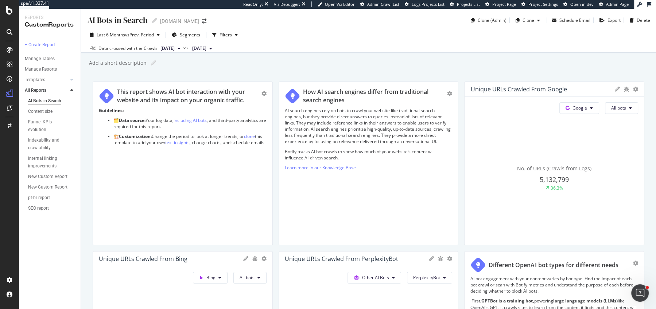
scroll to position [143, 0]
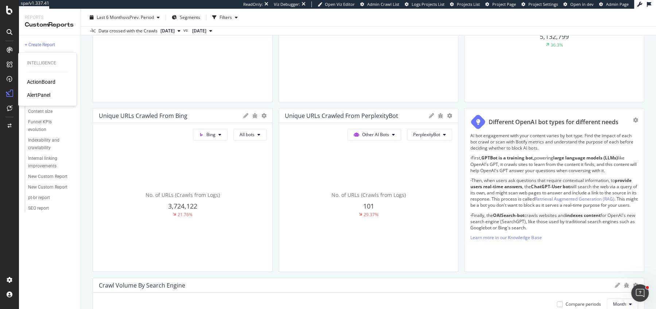
click at [38, 81] on div "ActionBoard" at bounding box center [41, 81] width 28 height 7
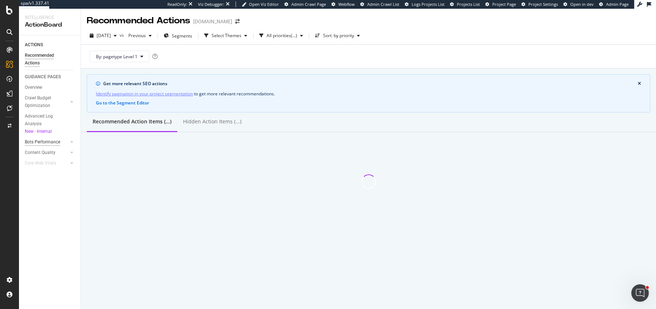
click at [44, 139] on div "Bots Performance" at bounding box center [42, 142] width 35 height 8
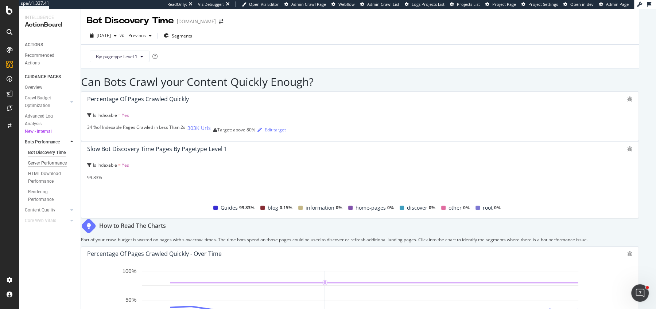
click at [59, 163] on div "Server Performance" at bounding box center [47, 164] width 39 height 8
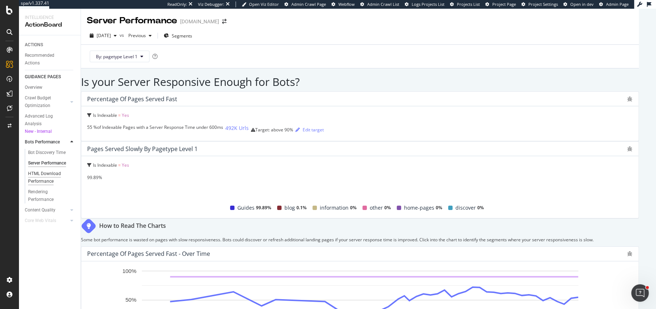
click at [52, 173] on div "HTML Download Performance" at bounding box center [49, 177] width 42 height 15
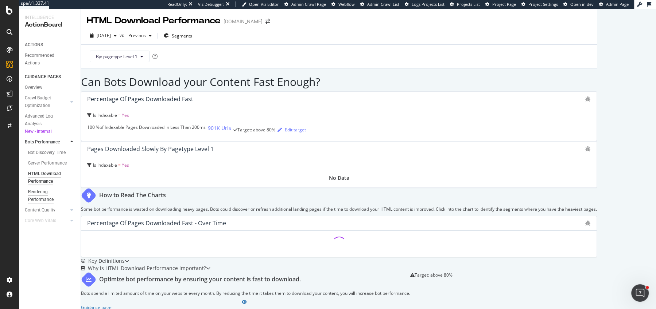
click at [39, 192] on div "Rendering Performance" at bounding box center [48, 195] width 41 height 15
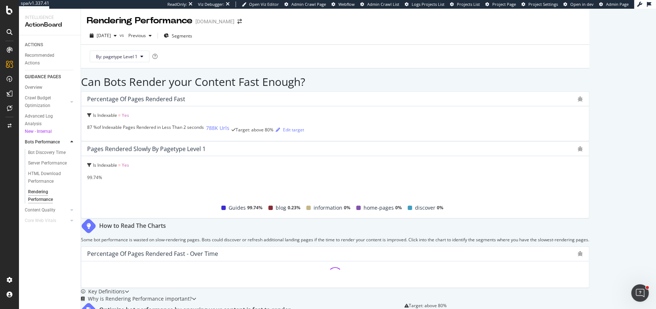
click at [84, 181] on div "Can Bots Render your Content Fast Enough? Percentage of Pages Rendered Fast Is …" at bounding box center [335, 223] width 508 height 295
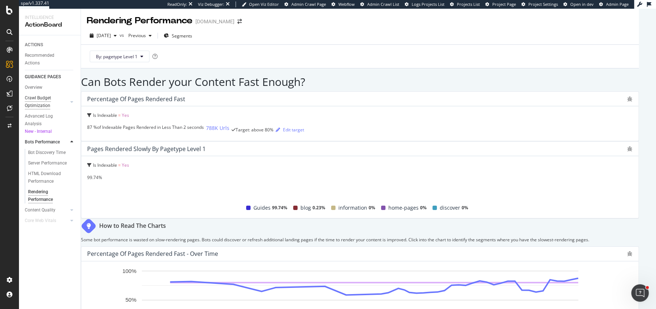
click at [54, 103] on div "Crawl Budget Optimization" at bounding box center [44, 101] width 38 height 15
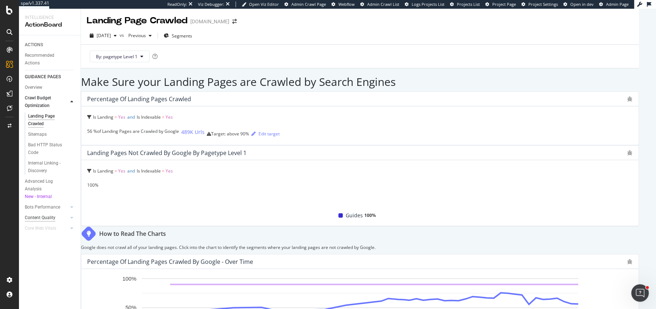
click at [36, 220] on div "Content Quality" at bounding box center [40, 218] width 31 height 8
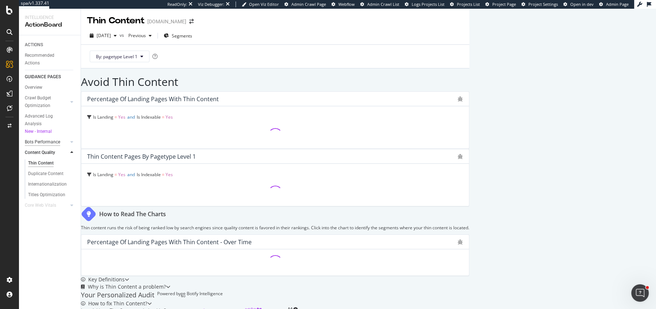
click at [46, 142] on div "Bots Performance" at bounding box center [42, 142] width 35 height 8
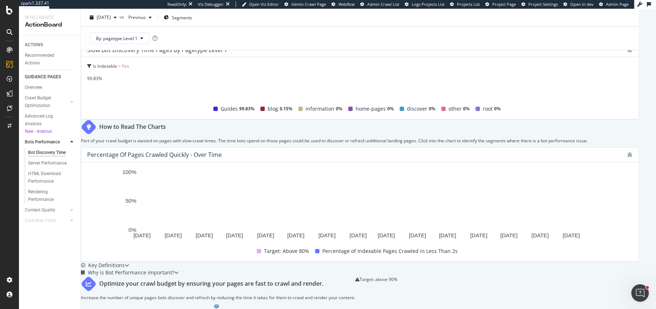
scroll to position [100, 0]
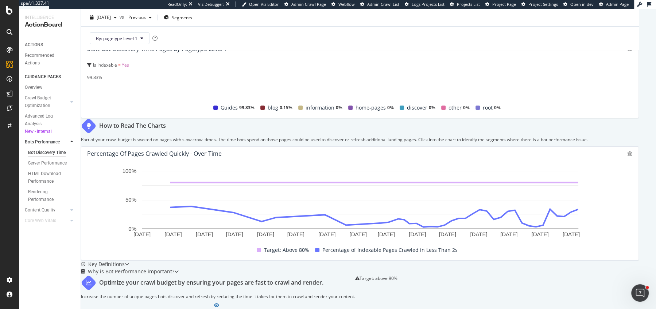
click at [439, 137] on p "Part of your crawl budget is wasted on pages with slow crawl times. The time bo…" at bounding box center [334, 140] width 506 height 6
click at [470, 137] on p "Part of your crawl budget is wasted on pages with slow crawl times. The time bo…" at bounding box center [334, 140] width 506 height 6
click at [496, 137] on p "Part of your crawl budget is wasted on pages with slow crawl times. The time bo…" at bounding box center [334, 140] width 506 height 6
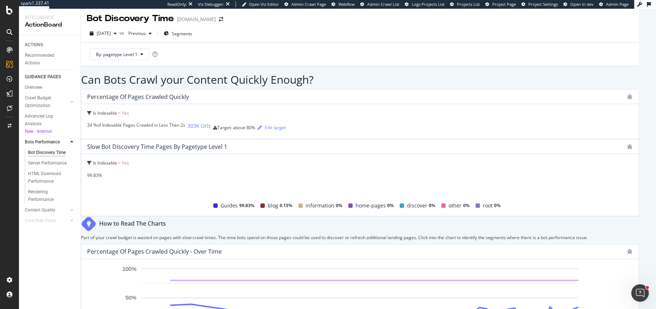
scroll to position [0, 0]
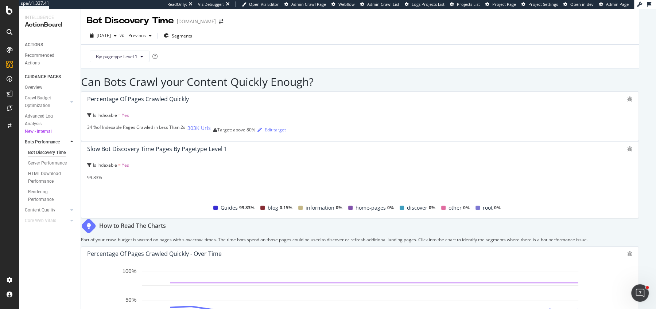
click at [275, 128] on div "Percentage of Pages Crawled Quickly Is Indexable = Yes 34 % of Indexable Pages …" at bounding box center [360, 154] width 558 height 127
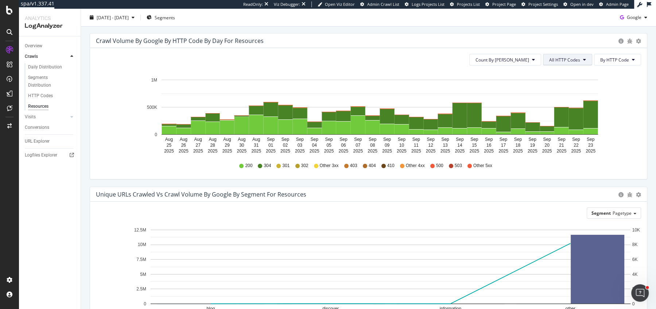
scroll to position [145, 0]
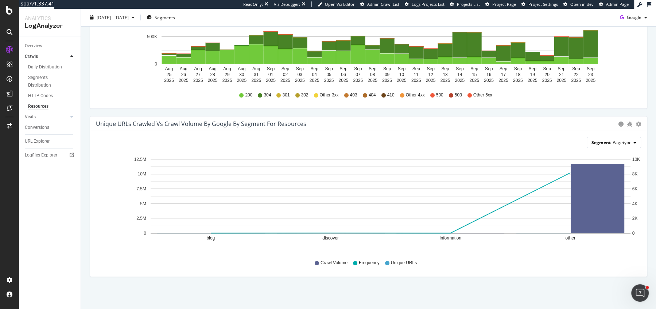
click at [619, 140] on span "Pagetype" at bounding box center [621, 143] width 19 height 6
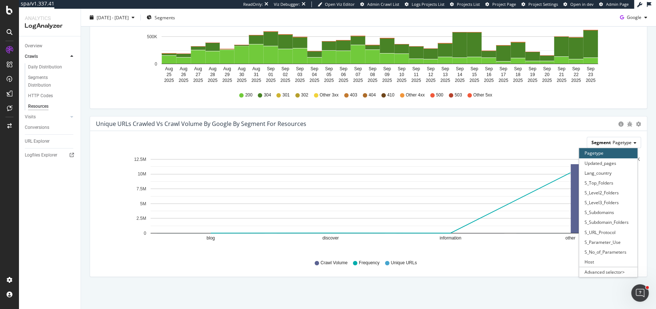
click at [611, 146] on div "Segment Pagetype" at bounding box center [614, 142] width 54 height 11
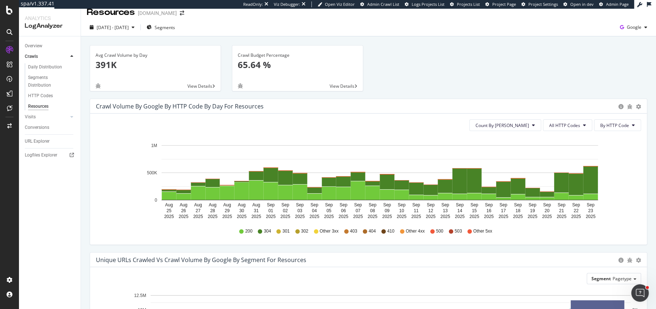
scroll to position [0, 0]
